Goal: Transaction & Acquisition: Obtain resource

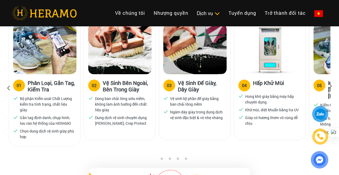
scroll to position [376, 0]
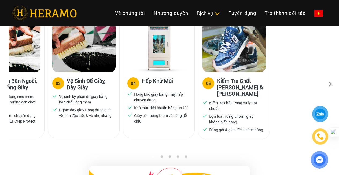
drag, startPoint x: 265, startPoint y: 101, endPoint x: 140, endPoint y: 103, distance: 125.2
click at [143, 103] on ul "Hong khô giày bằng máy hấp chuyên dụng Khử mùi, diệt khuẩn bằng tia UV Giày có …" at bounding box center [159, 107] width 63 height 32
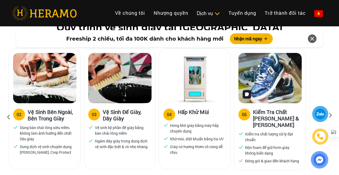
scroll to position [349, 0]
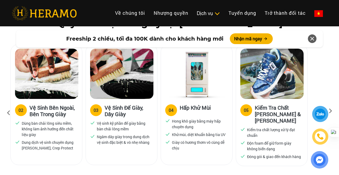
drag, startPoint x: 189, startPoint y: 100, endPoint x: 318, endPoint y: 87, distance: 130.3
click at [233, 88] on div "04 Hấp Khử Mùi Hong khô giày bằng máy hấp chuyên dụng Khử mùi, diệt khuẩn bằng …" at bounding box center [197, 104] width 72 height 121
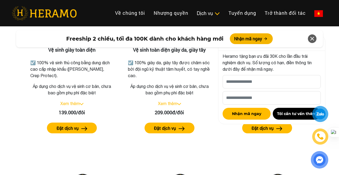
scroll to position [806, 0]
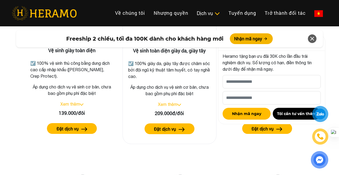
drag, startPoint x: 221, startPoint y: 73, endPoint x: 203, endPoint y: 95, distance: 28.3
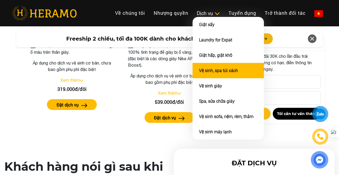
scroll to position [1181, 0]
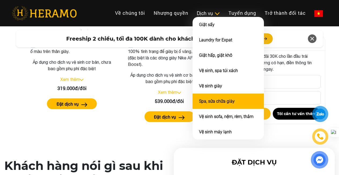
click at [199, 102] on link "Spa, sửa chữa giày" at bounding box center [217, 101] width 36 height 5
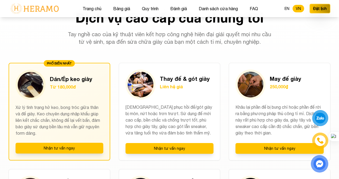
scroll to position [376, 0]
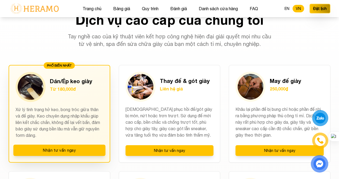
click at [93, 112] on p "Xử lý tình trạng hở keo, bong tróc giữa thân và đế giày. Keo chuyên dụng nhập k…" at bounding box center [60, 122] width 88 height 32
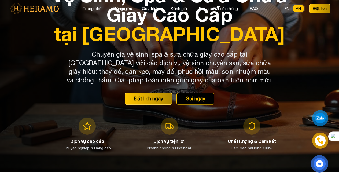
scroll to position [0, 0]
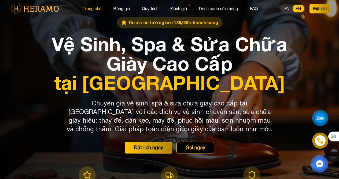
click at [89, 7] on button "Trang chủ" at bounding box center [92, 8] width 22 height 7
click at [101, 10] on button "Trang chủ" at bounding box center [92, 8] width 22 height 7
click at [53, 7] on img at bounding box center [35, 8] width 52 height 11
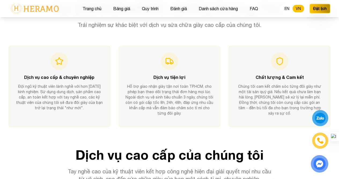
scroll to position [242, 0]
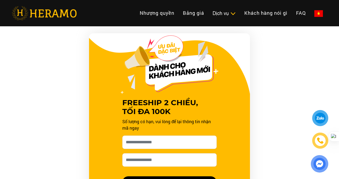
scroll to position [546, 0]
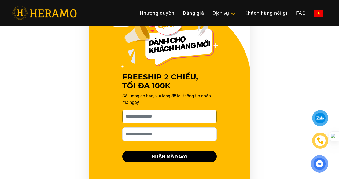
click at [168, 110] on input "Cho HERAMO xin tên của bạn nhé *" at bounding box center [169, 116] width 95 height 13
type input "**********"
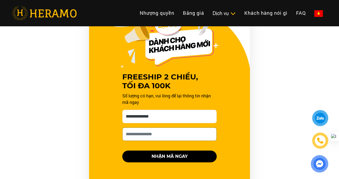
click at [162, 128] on input "Số điện thoại HERAMO có thể liên hệ là *" at bounding box center [169, 134] width 95 height 13
type input "**********"
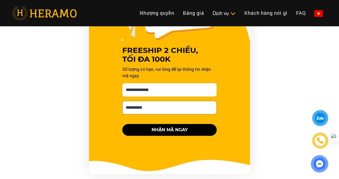
scroll to position [572, 0]
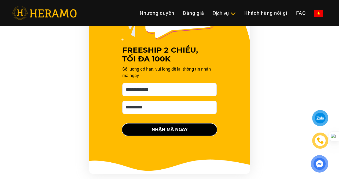
click at [184, 124] on button "NHẬN MÃ NGAY" at bounding box center [169, 130] width 95 height 12
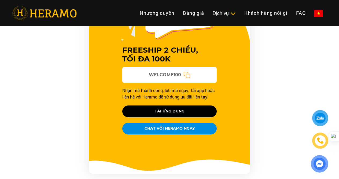
click at [188, 71] on icon at bounding box center [187, 74] width 7 height 7
click at [273, 75] on div "FREESHIP 2 CHIỀU, TỐI ĐA 100K WELCOME100 Nhận mã thành công, lưu mã ngay. Tải a…" at bounding box center [170, 77] width 322 height 193
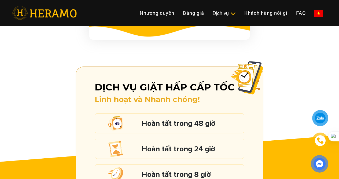
scroll to position [599, 0]
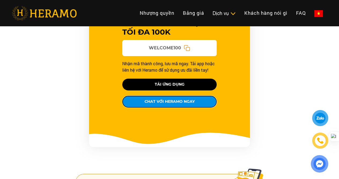
click at [182, 96] on button "CHAT VỚI HERAMO NGAY" at bounding box center [169, 102] width 95 height 12
click at [0, 107] on div "FREESHIP 2 CHIỀU, TỐI ĐA 100K WELCOME100 Nhận mã thành công, lưu mã ngay. Tải a…" at bounding box center [169, 50] width 339 height 193
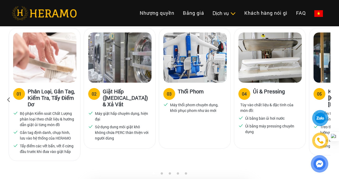
scroll to position [376, 0]
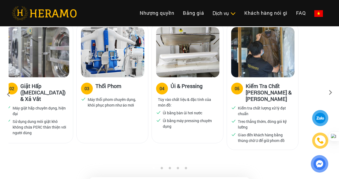
drag, startPoint x: 215, startPoint y: 103, endPoint x: 128, endPoint y: 105, distance: 86.2
click at [129, 105] on div "03 Thổi Phom Máy thổi phom chuyên dụng, khôi phục phom như áo mới" at bounding box center [113, 83] width 72 height 121
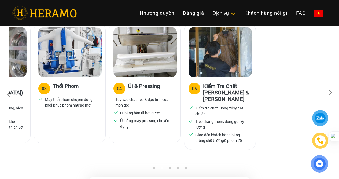
drag, startPoint x: 256, startPoint y: 99, endPoint x: 183, endPoint y: 103, distance: 73.4
click at [195, 119] on p "Treo thẳng thớm, đóng gói kỹ lưỡng" at bounding box center [222, 124] width 54 height 11
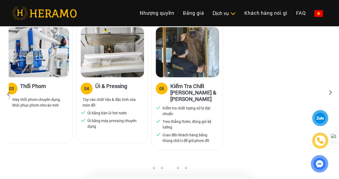
drag, startPoint x: 201, startPoint y: 95, endPoint x: 141, endPoint y: 96, distance: 60.2
click at [163, 105] on p "Kiểm tra chất lượng xử lý đạt chuẩn" at bounding box center [190, 110] width 54 height 11
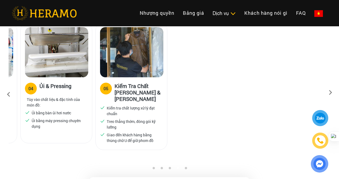
drag, startPoint x: 136, startPoint y: 94, endPoint x: 311, endPoint y: 89, distance: 175.2
click at [161, 105] on p "Kiểm tra chất lượng xử lý đạt chuẩn" at bounding box center [134, 110] width 54 height 11
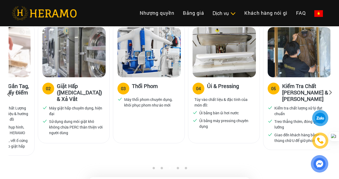
drag, startPoint x: 224, startPoint y: 91, endPoint x: 343, endPoint y: 92, distance: 119.0
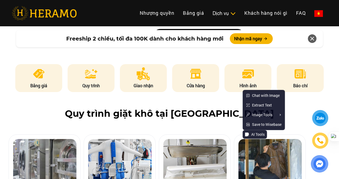
scroll to position [345, 0]
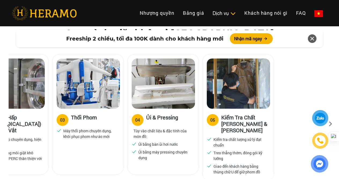
drag, startPoint x: 250, startPoint y: 106, endPoint x: 129, endPoint y: 107, distance: 120.3
click at [222, 114] on h3 "Kiểm Tra Chất Lượng & Đóng Gói" at bounding box center [246, 123] width 48 height 19
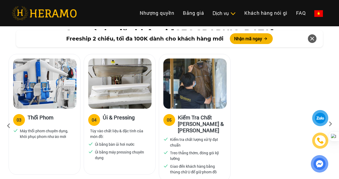
drag, startPoint x: 87, startPoint y: 90, endPoint x: 282, endPoint y: 90, distance: 194.7
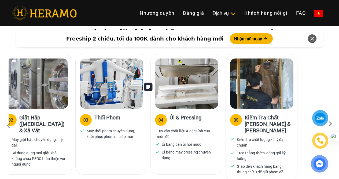
drag, startPoint x: 110, startPoint y: 87, endPoint x: 298, endPoint y: 88, distance: 187.2
click at [219, 88] on img at bounding box center [186, 84] width 63 height 50
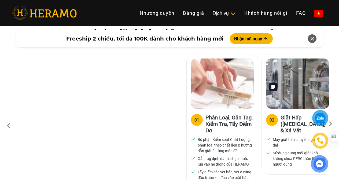
drag, startPoint x: 196, startPoint y: 85, endPoint x: 324, endPoint y: 85, distance: 128.1
click at [324, 85] on img at bounding box center [297, 84] width 63 height 50
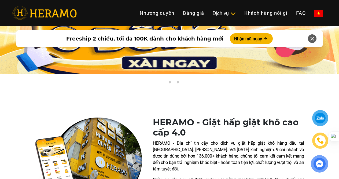
scroll to position [0, 0]
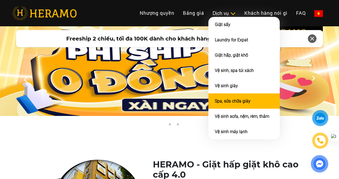
click at [215, 104] on link "Spa, sửa chữa giày" at bounding box center [233, 101] width 36 height 5
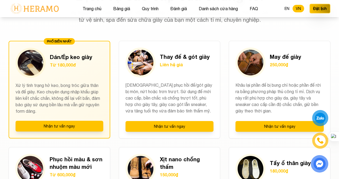
scroll to position [403, 0]
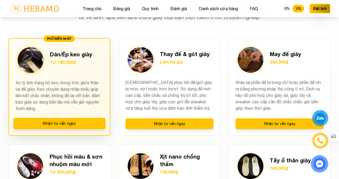
click at [78, 78] on div "PHỔ BIẾN NHẤT Dán/Ép keo giày Từ 180,000đ Xử lý tình trạng hở keo, bong tróc gi…" at bounding box center [60, 87] width 102 height 98
click at [81, 87] on p "Xử lý tình trạng hở keo, bong tróc giữa thân và đế giày. Keo chuyên dụng nhập k…" at bounding box center [60, 95] width 88 height 32
click at [66, 39] on div "PHỔ BIẾN NHẤT" at bounding box center [59, 38] width 31 height 6
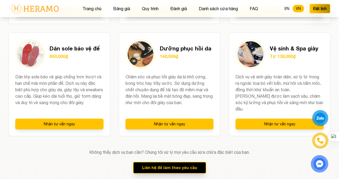
scroll to position [618, 0]
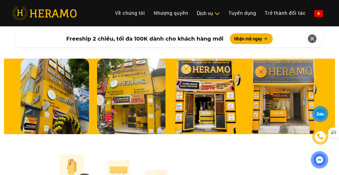
scroll to position [1772, 0]
